Goal: Task Accomplishment & Management: Complete application form

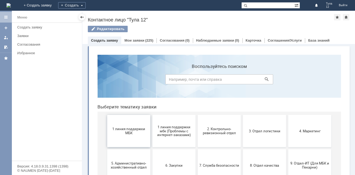
click at [111, 135] on button "1 линия поддержки МБК" at bounding box center [128, 131] width 43 height 32
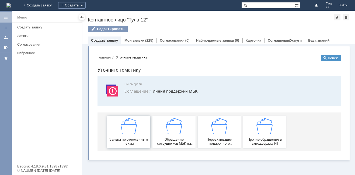
click at [118, 131] on div "Заявка по отложенным чекам" at bounding box center [129, 131] width 40 height 27
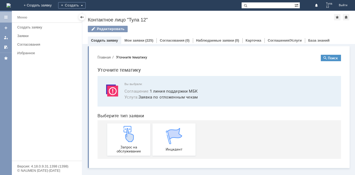
click at [118, 131] on div "Запрос на обслуживание" at bounding box center [129, 139] width 40 height 27
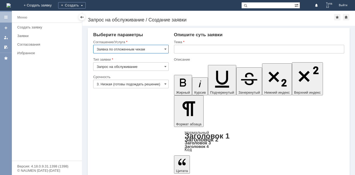
click at [196, 47] on input "text" at bounding box center [259, 49] width 170 height 9
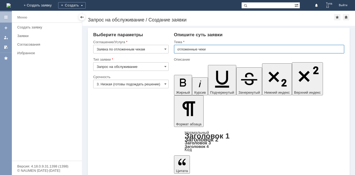
type input "отложенные чеки"
drag, startPoint x: 188, startPoint y: 125, endPoint x: 199, endPoint y: 120, distance: 12.5
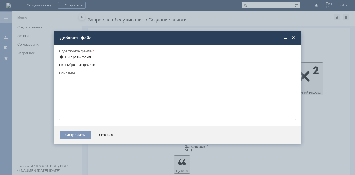
click at [79, 57] on div "Выбрать файл" at bounding box center [78, 57] width 26 height 4
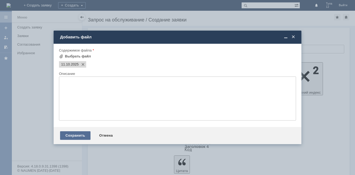
click at [82, 136] on div "Сохранить" at bounding box center [75, 136] width 30 height 9
